Goal: Information Seeking & Learning: Understand process/instructions

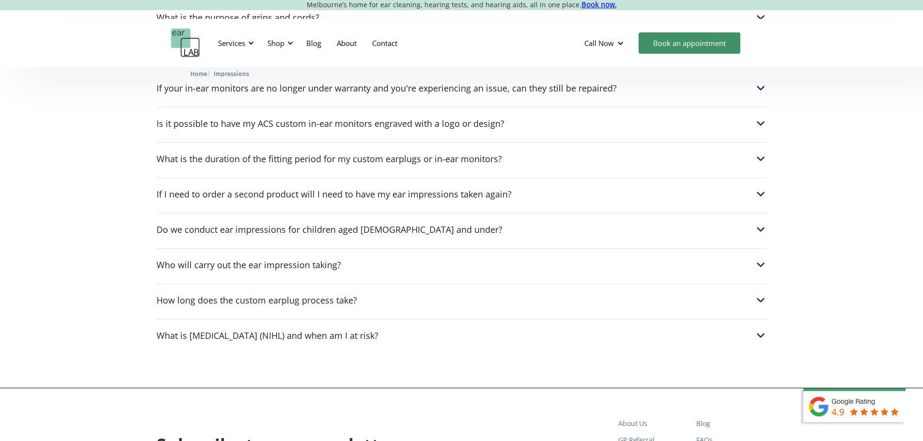
scroll to position [1453, 0]
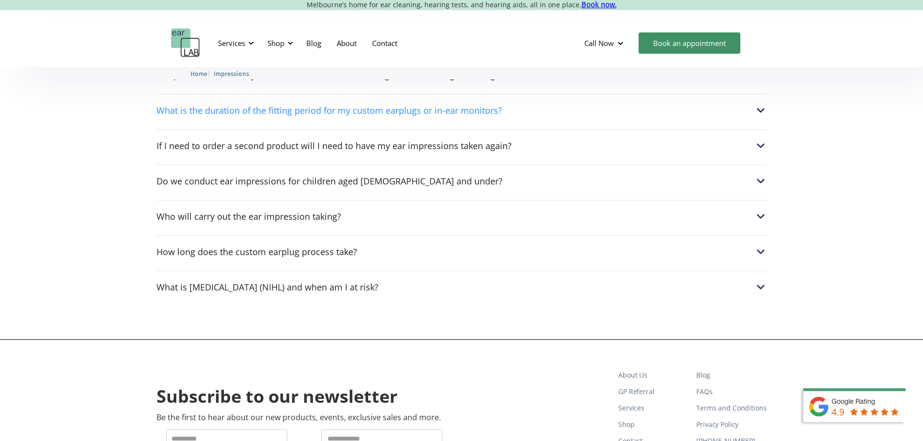
click at [237, 115] on div "What is the duration of the fitting period for my custom earplugs or in-ear mon…" at bounding box center [328, 111] width 345 height 10
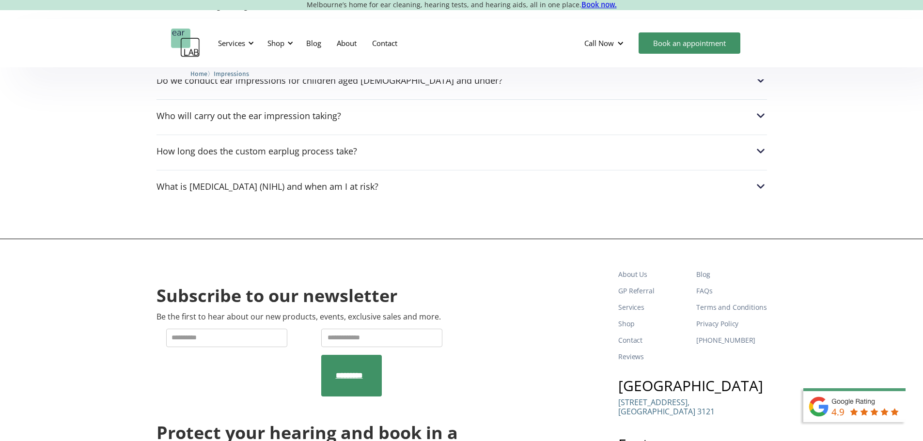
scroll to position [1599, 0]
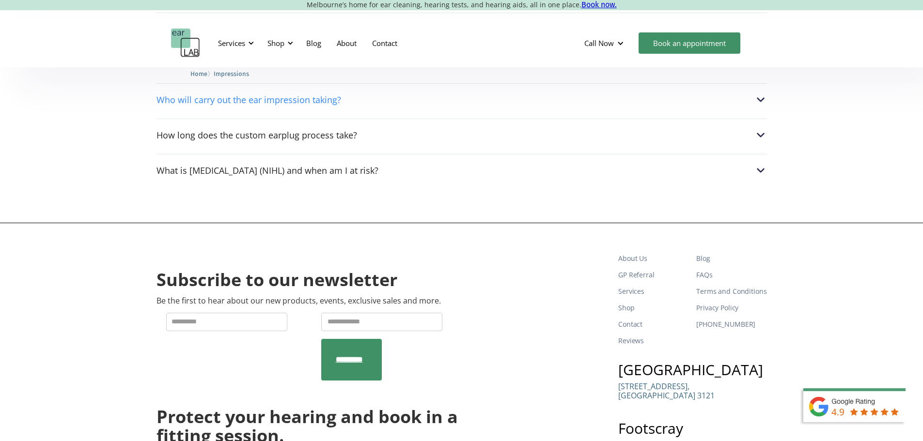
click at [241, 105] on div "Who will carry out the ear impression taking?" at bounding box center [248, 100] width 185 height 10
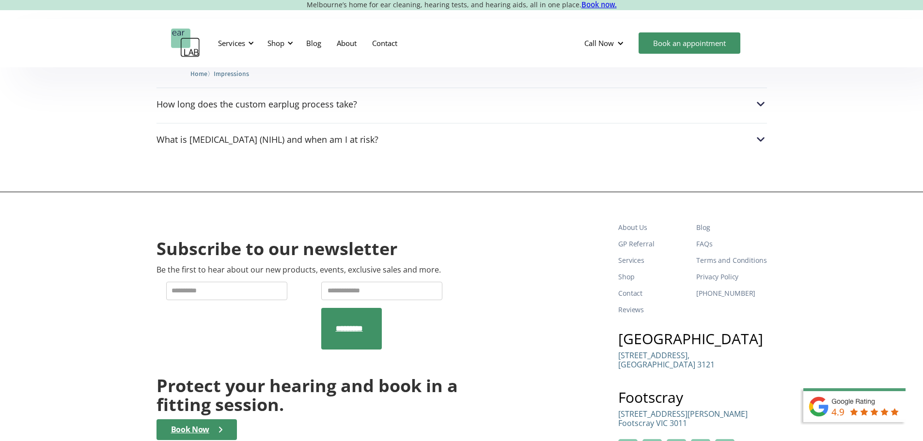
scroll to position [1647, 0]
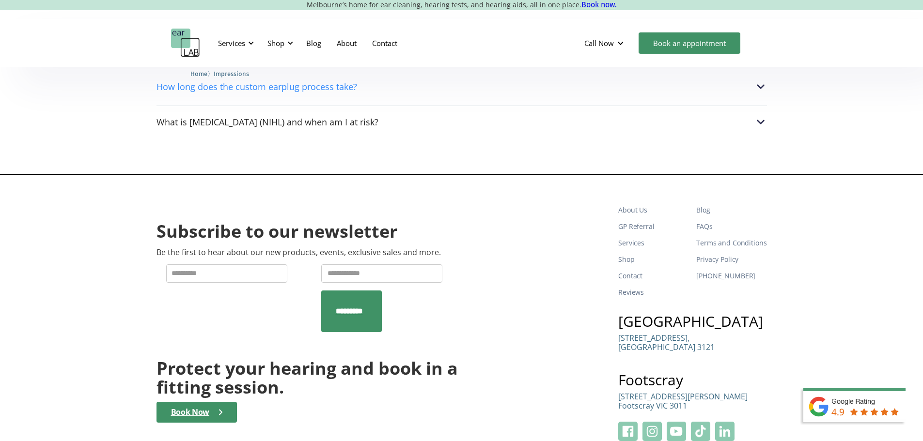
click at [199, 92] on div "How long does the custom earplug process take?" at bounding box center [256, 87] width 201 height 10
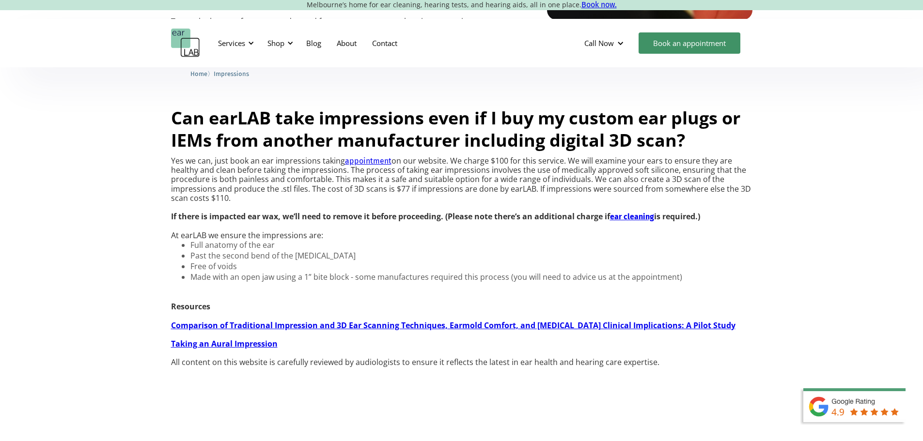
scroll to position [775, 0]
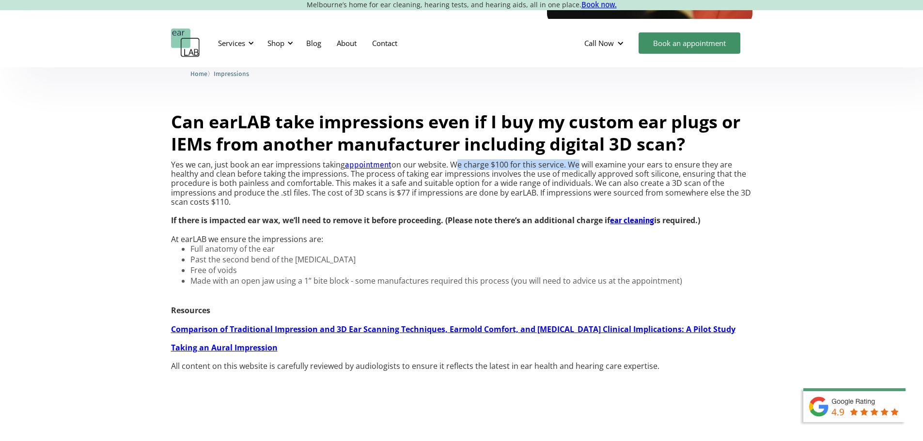
drag, startPoint x: 479, startPoint y: 216, endPoint x: 615, endPoint y: 215, distance: 135.7
click at [615, 215] on p "Yes we can, just book an ear impressions taking appointment on our website. We …" at bounding box center [461, 202] width 581 height 84
click at [604, 234] on p "Yes we can, just book an ear impressions taking appointment on our website. We …" at bounding box center [461, 202] width 581 height 84
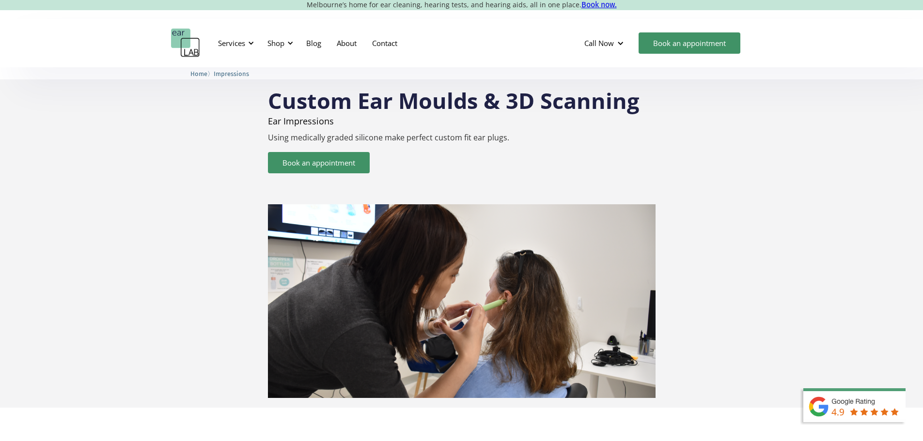
scroll to position [0, 0]
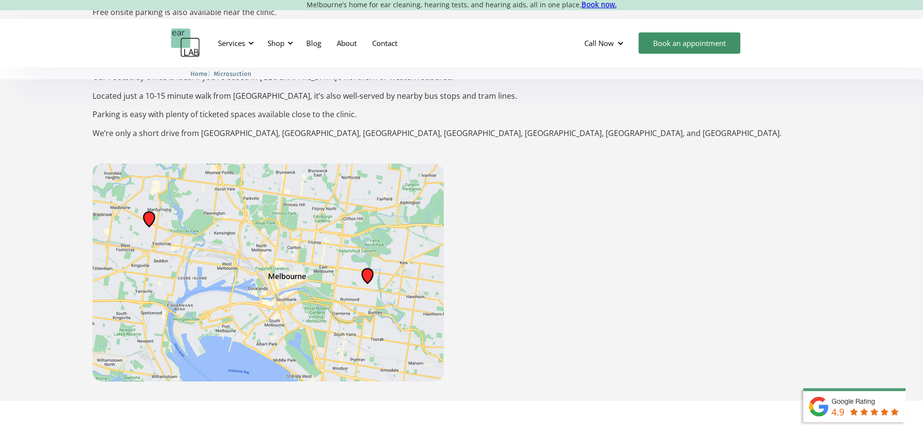
scroll to position [1550, 0]
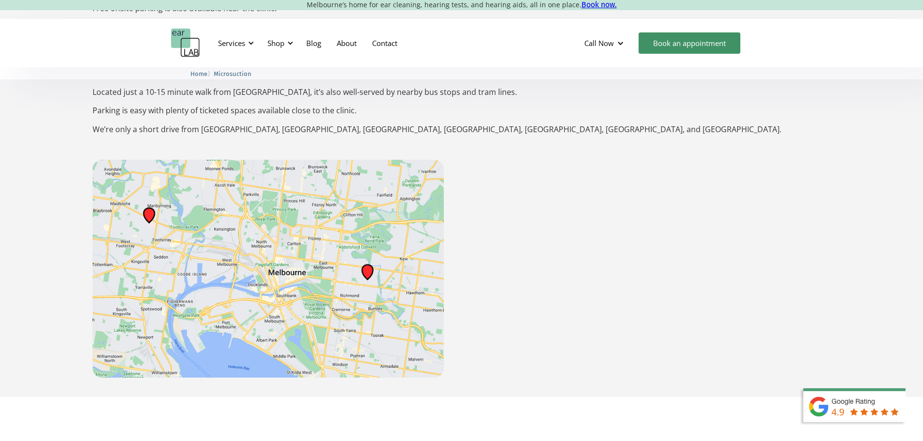
click at [368, 254] on img at bounding box center [268, 269] width 351 height 218
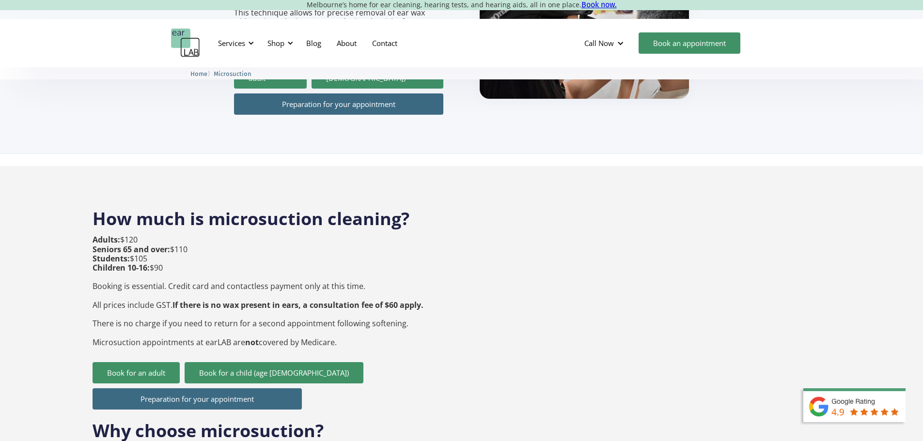
scroll to position [0, 0]
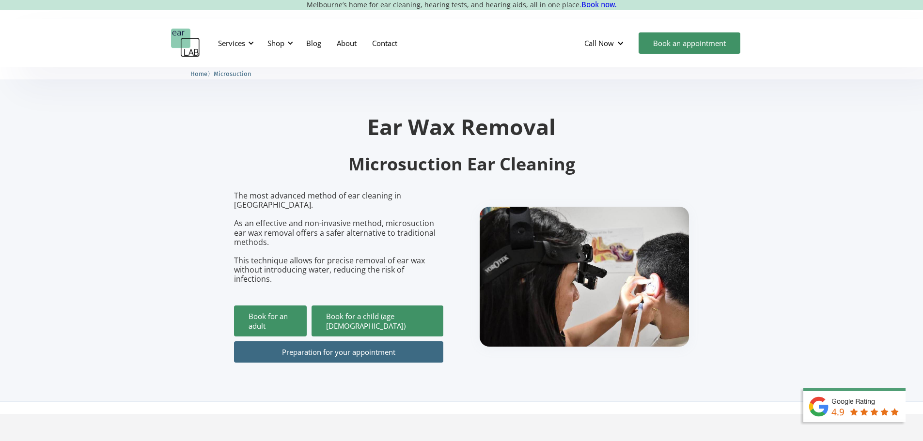
drag, startPoint x: 219, startPoint y: 220, endPoint x: 202, endPoint y: 219, distance: 17.9
